Goal: Task Accomplishment & Management: Use online tool/utility

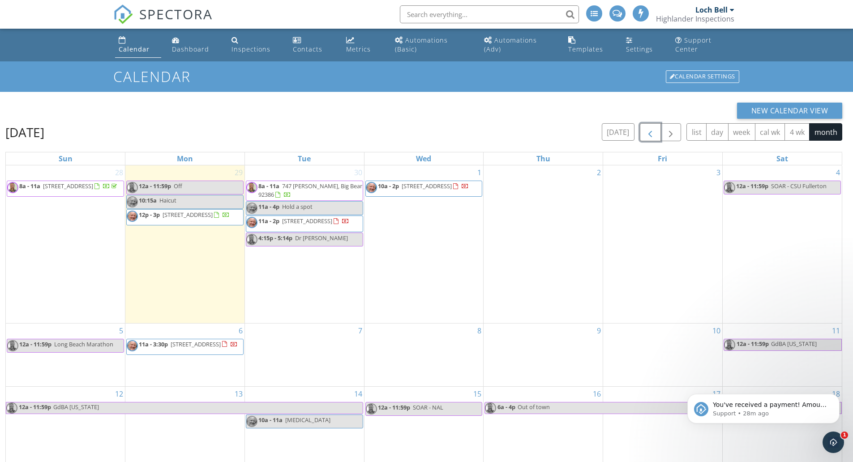
click at [645, 131] on span "button" at bounding box center [650, 132] width 11 height 11
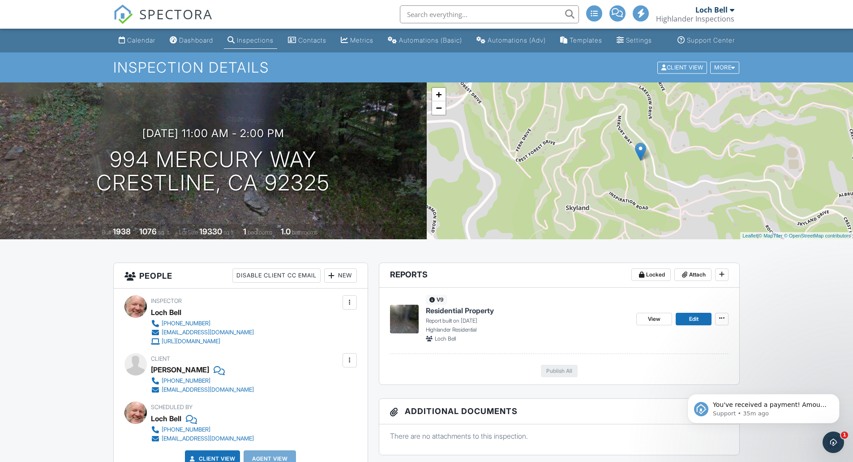
drag, startPoint x: 65, startPoint y: 313, endPoint x: 10, endPoint y: 392, distance: 96.5
click at [752, 409] on p "Support • 35m ago" at bounding box center [771, 413] width 116 height 8
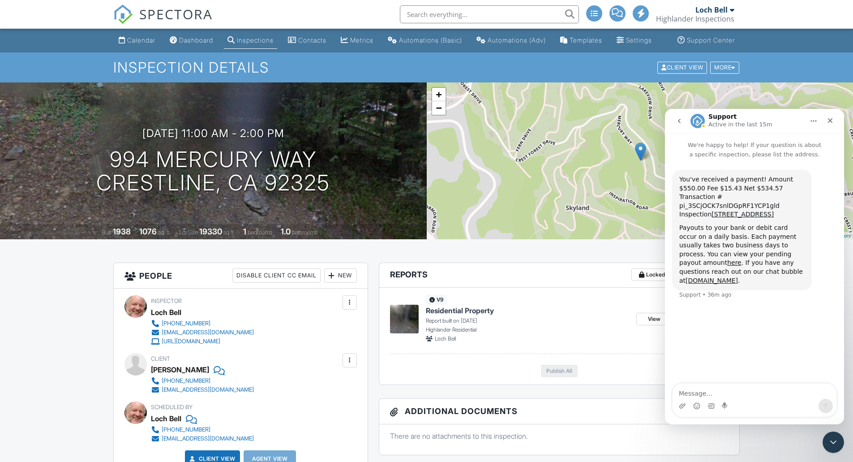
click at [678, 121] on icon "go back" at bounding box center [679, 121] width 3 height 4
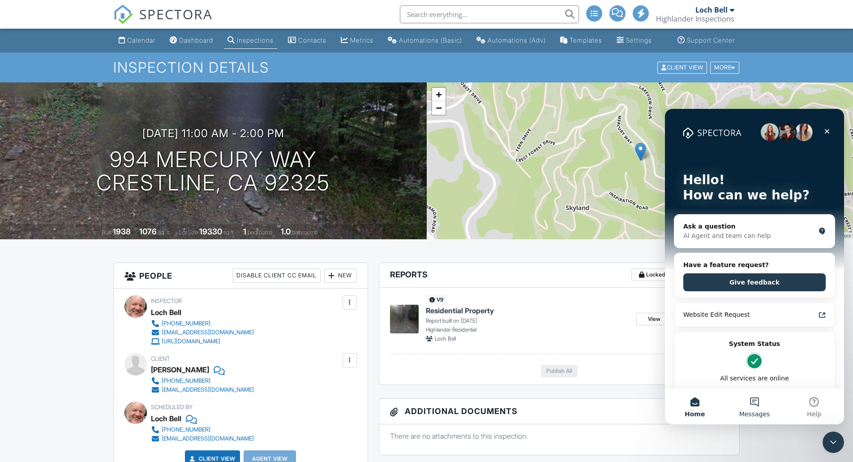
click at [757, 407] on button "Messages" at bounding box center [754, 406] width 60 height 36
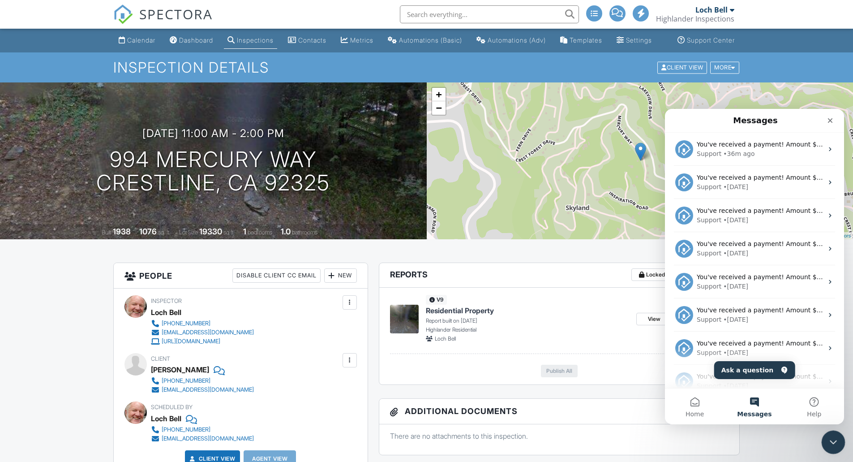
click at [830, 436] on icon "Close Intercom Messenger" at bounding box center [832, 440] width 11 height 11
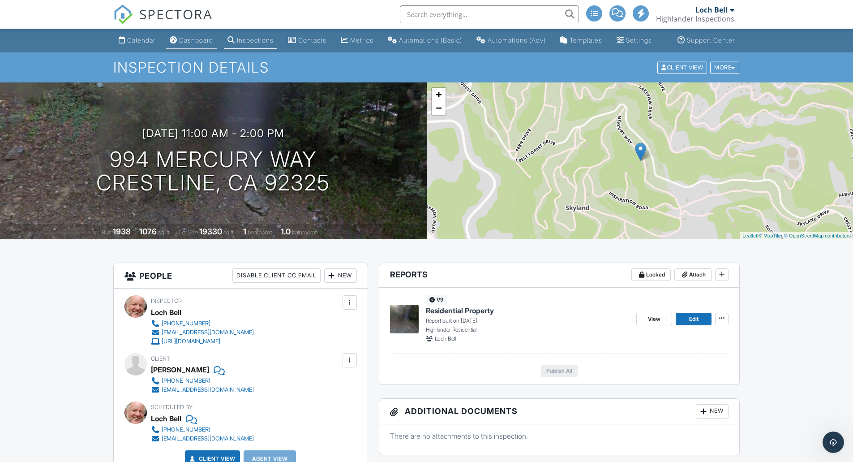
click at [185, 44] on div "Dashboard" at bounding box center [196, 40] width 34 height 8
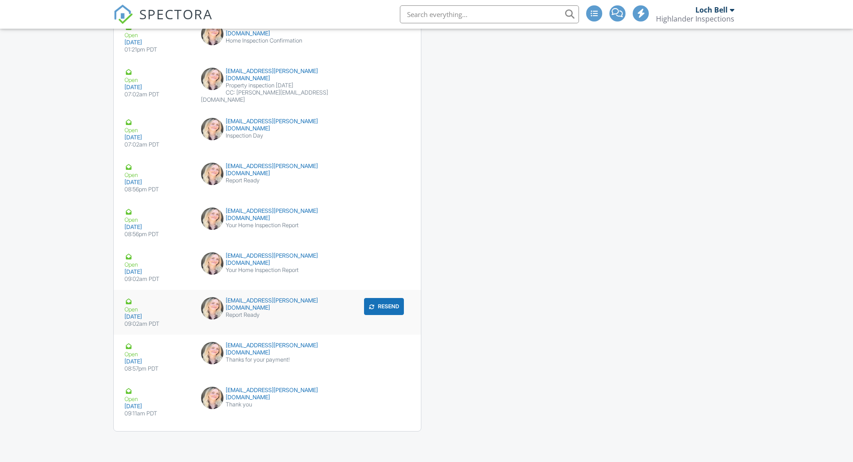
click at [238, 300] on div "dani.rosenthal@icloud.com" at bounding box center [267, 304] width 132 height 14
